Goal: Task Accomplishment & Management: Manage account settings

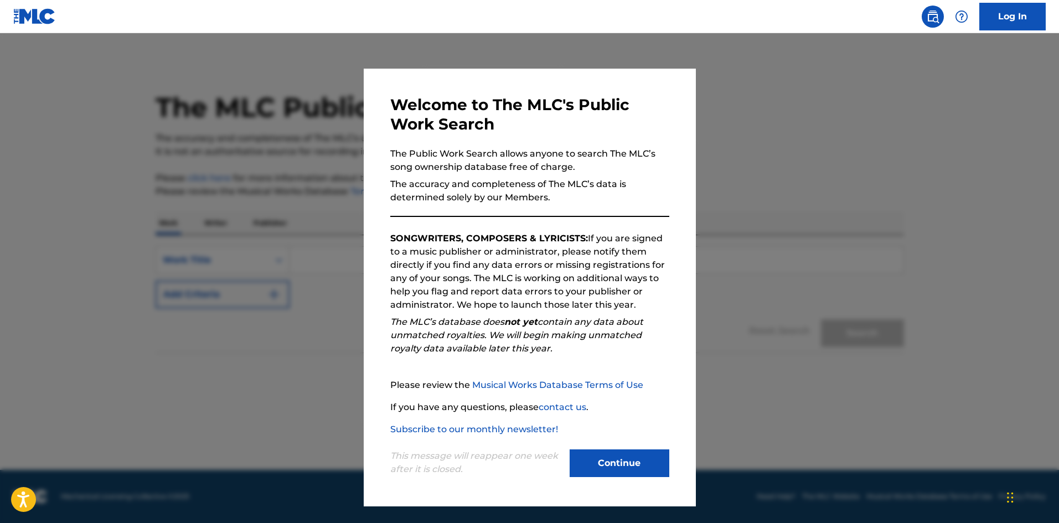
click at [630, 462] on button "Continue" at bounding box center [619, 463] width 100 height 28
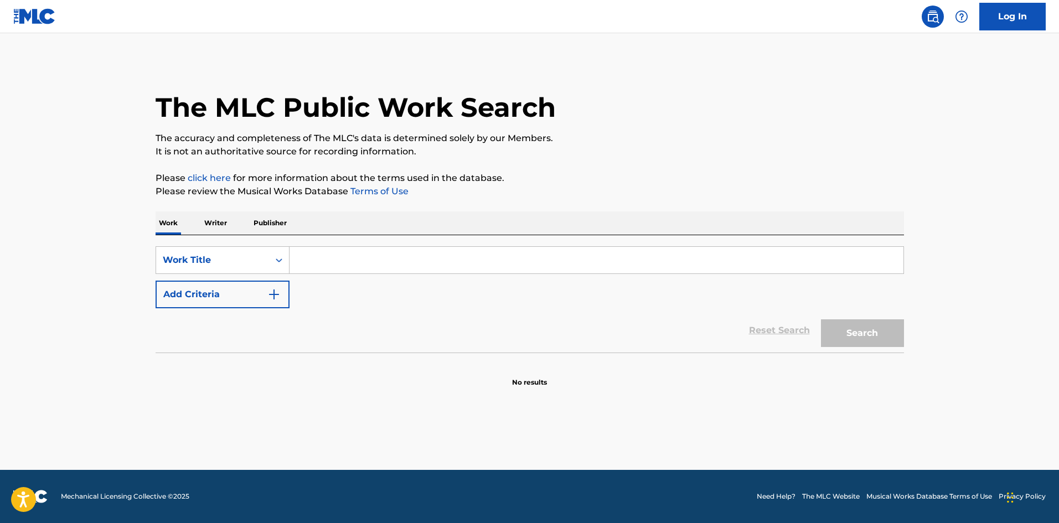
click at [1031, 25] on link "Log In" at bounding box center [1012, 17] width 66 height 28
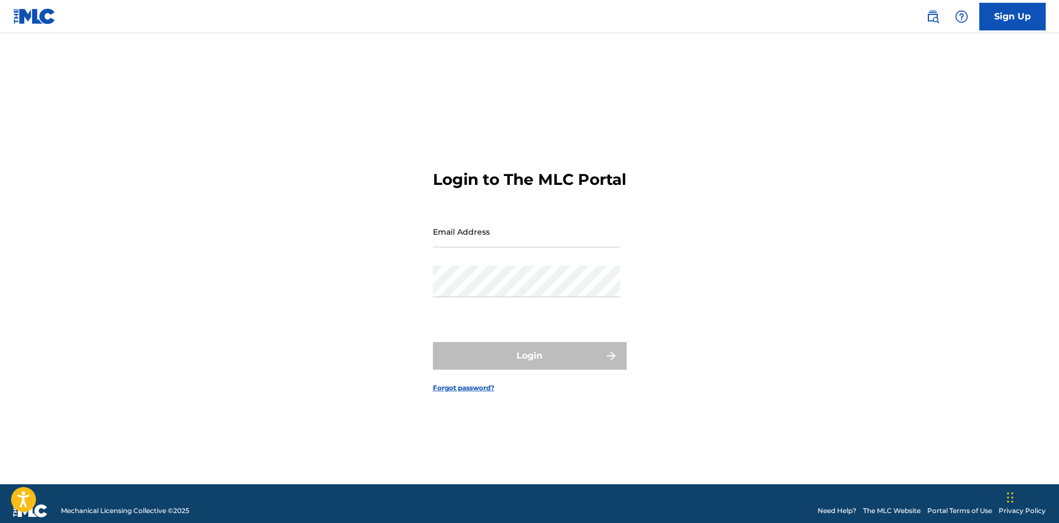
click at [564, 246] on input "Email Address" at bounding box center [526, 232] width 187 height 32
type input "[PERSON_NAME][EMAIL_ADDRESS][PERSON_NAME][DOMAIN_NAME]"
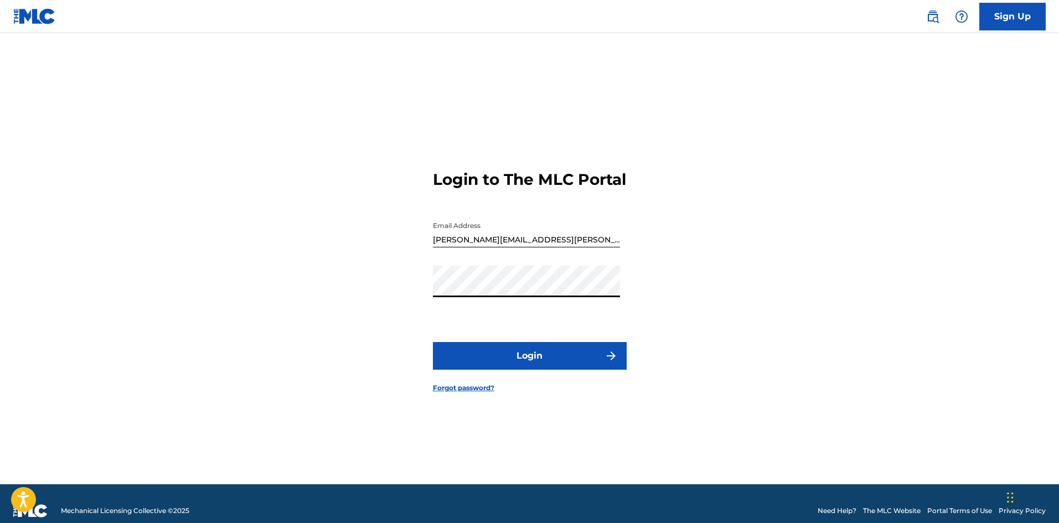
click at [503, 357] on button "Login" at bounding box center [530, 356] width 194 height 28
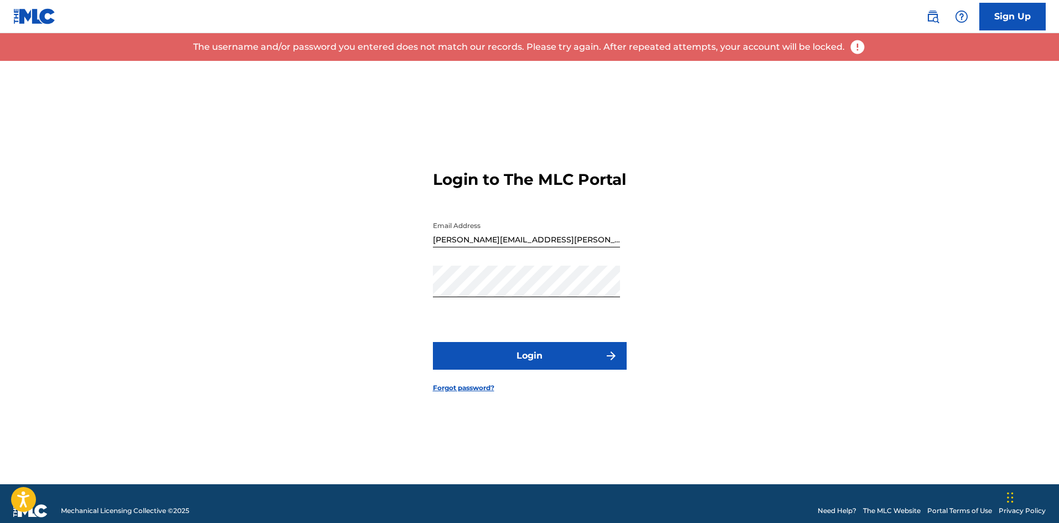
click at [554, 362] on button "Login" at bounding box center [530, 356] width 194 height 28
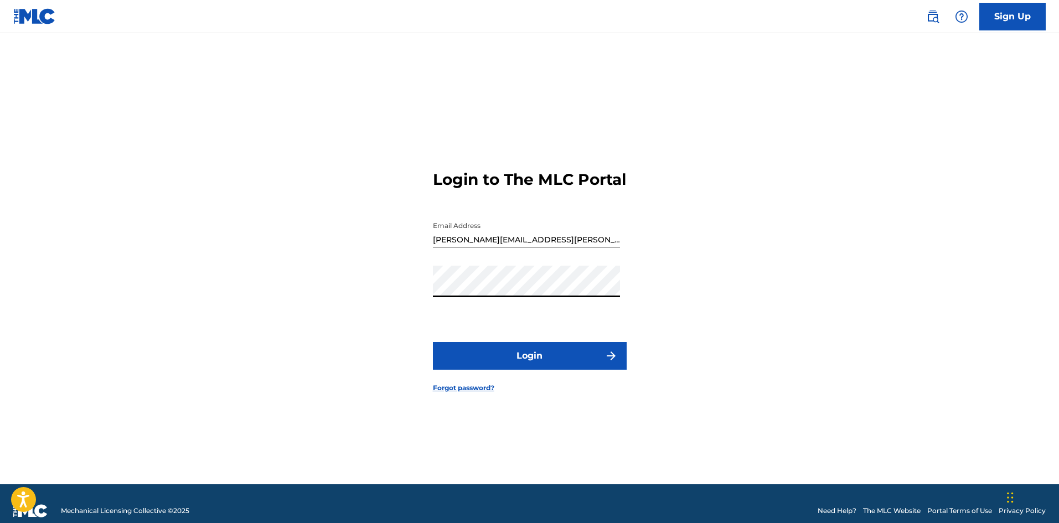
click at [486, 393] on link "Forgot password?" at bounding box center [463, 388] width 61 height 10
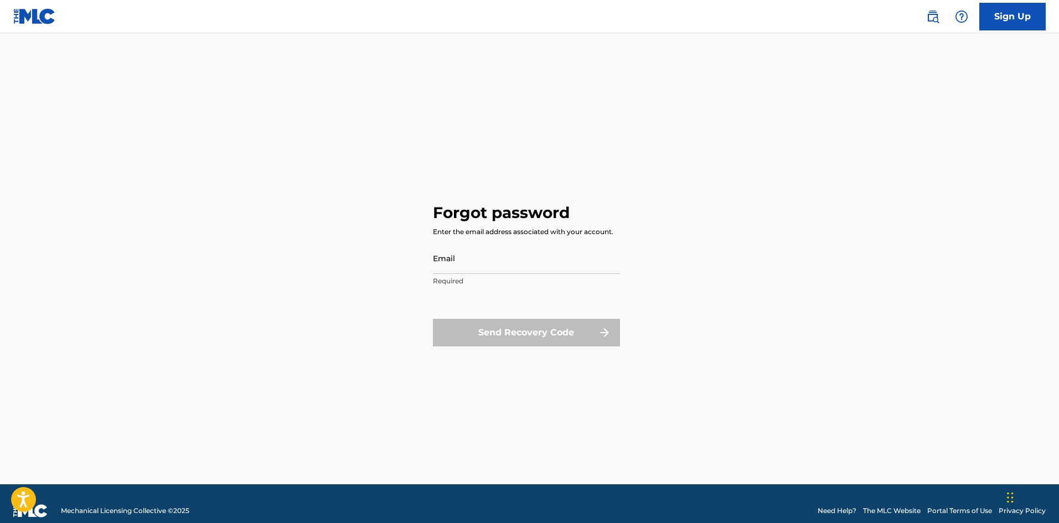
click at [480, 258] on input "Email" at bounding box center [526, 258] width 187 height 32
type input "[PERSON_NAME][EMAIL_ADDRESS][PERSON_NAME][DOMAIN_NAME]"
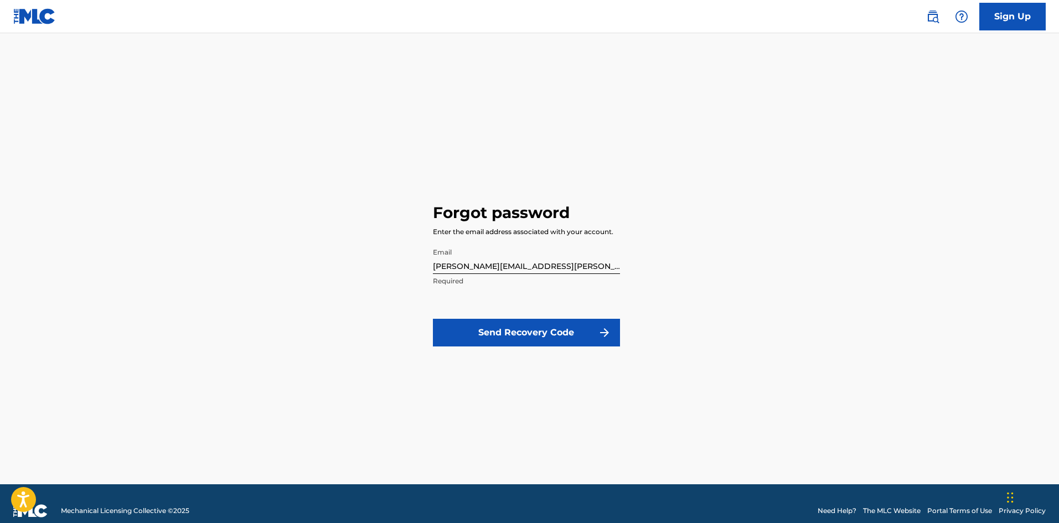
click at [555, 336] on button "Send Recovery Code" at bounding box center [526, 333] width 187 height 28
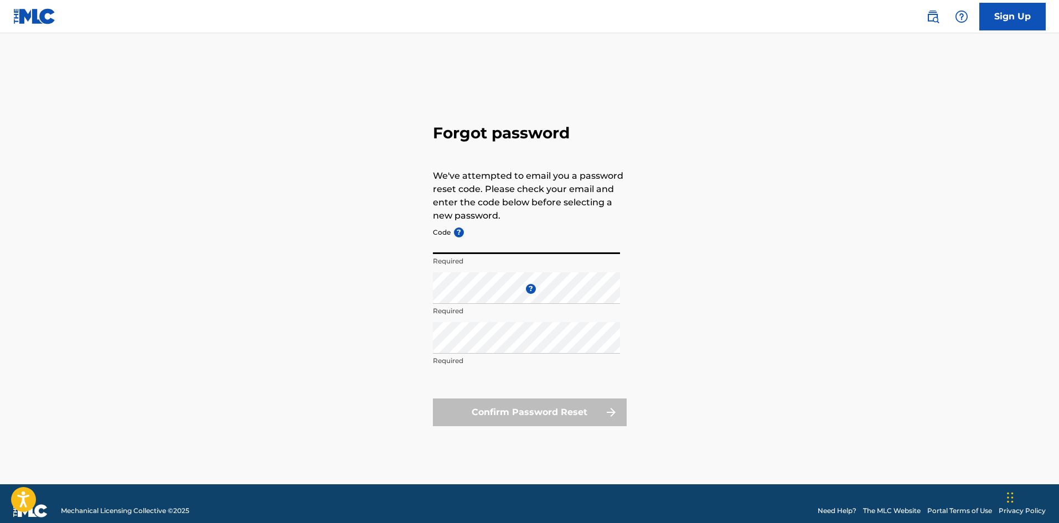
click at [445, 242] on input "Code ?" at bounding box center [526, 238] width 187 height 32
paste input "FP_fd368313231cd2e0ddc78130d9e0"
type input "FP_fd368313231cd2e0ddc78130d9e0"
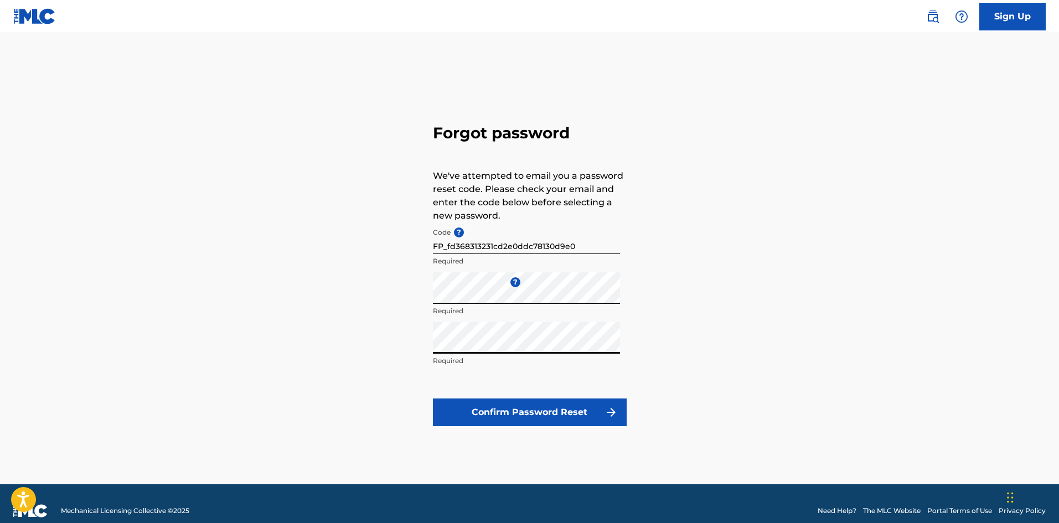
click at [510, 418] on button "Confirm Password Reset" at bounding box center [530, 412] width 194 height 28
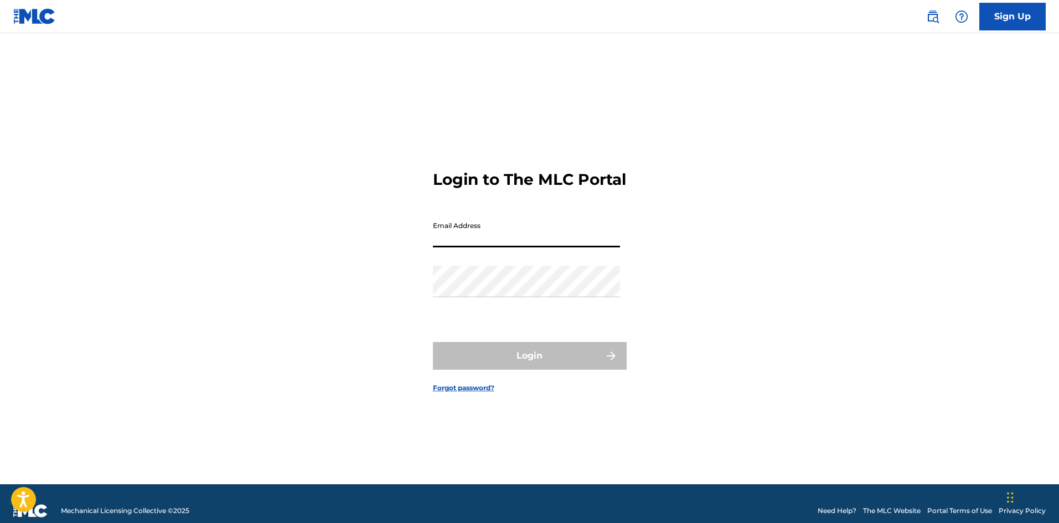
click at [461, 247] on input "Email Address" at bounding box center [526, 232] width 187 height 32
type input "[PERSON_NAME][EMAIL_ADDRESS][PERSON_NAME][DOMAIN_NAME]"
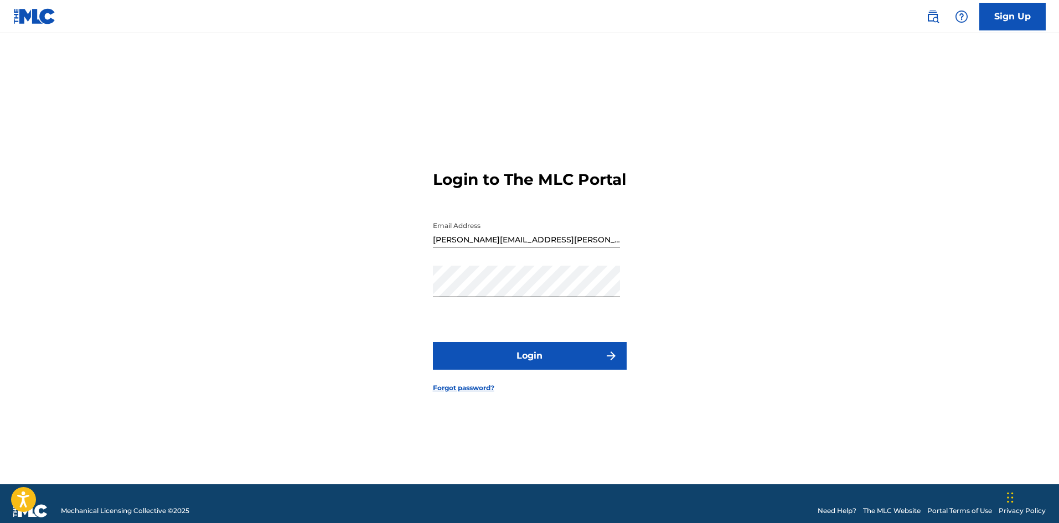
click at [517, 360] on button "Login" at bounding box center [530, 356] width 194 height 28
click at [525, 361] on button "Login" at bounding box center [530, 356] width 194 height 28
